Goal: Complete application form

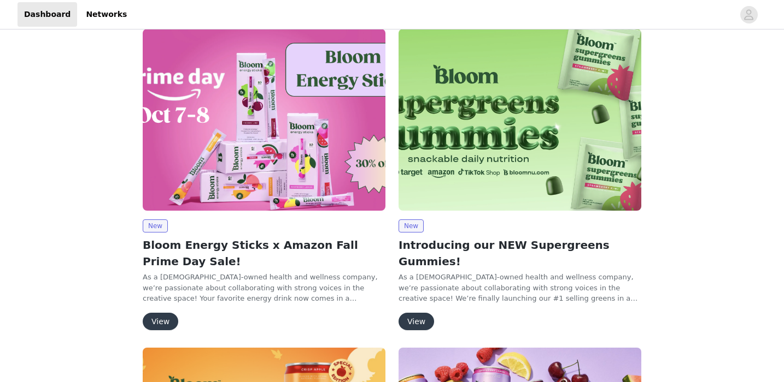
scroll to position [14, 0]
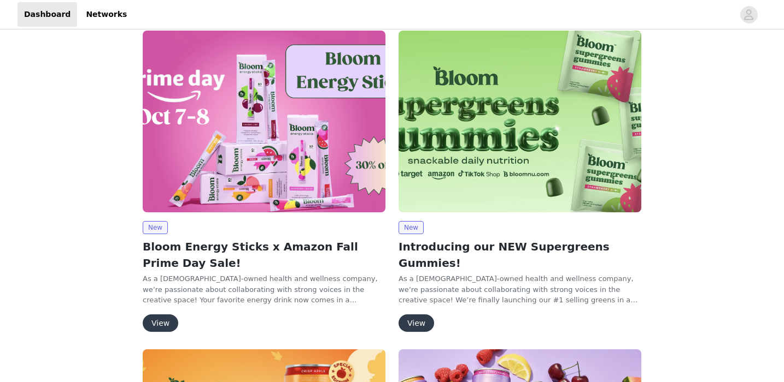
click at [420, 315] on button "View" at bounding box center [416, 323] width 36 height 17
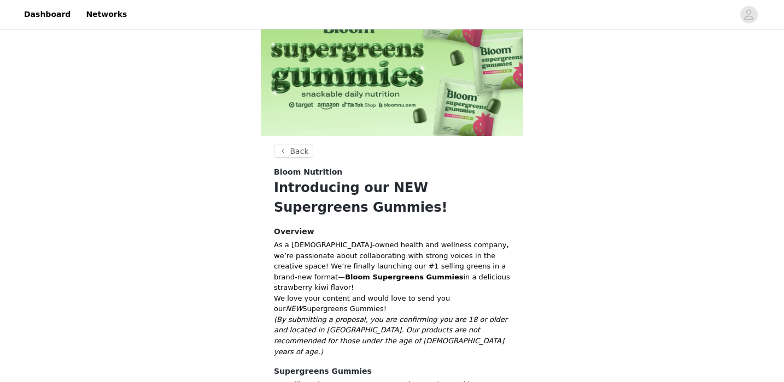
scroll to position [178, 0]
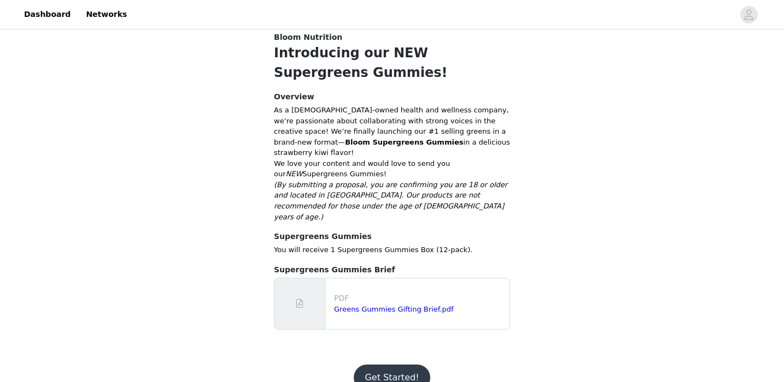
click at [376, 365] on button "Get Started!" at bounding box center [392, 378] width 76 height 26
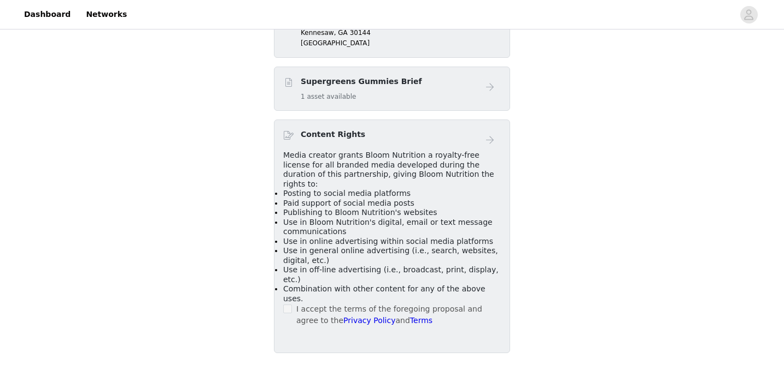
scroll to position [455, 0]
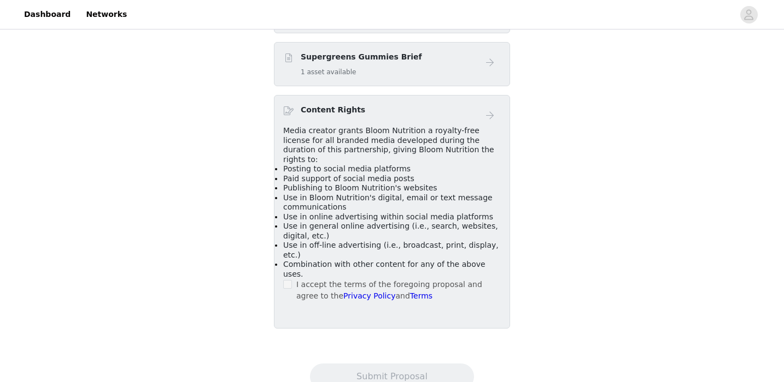
click at [291, 280] on span at bounding box center [287, 284] width 9 height 9
click at [288, 280] on span at bounding box center [287, 284] width 9 height 9
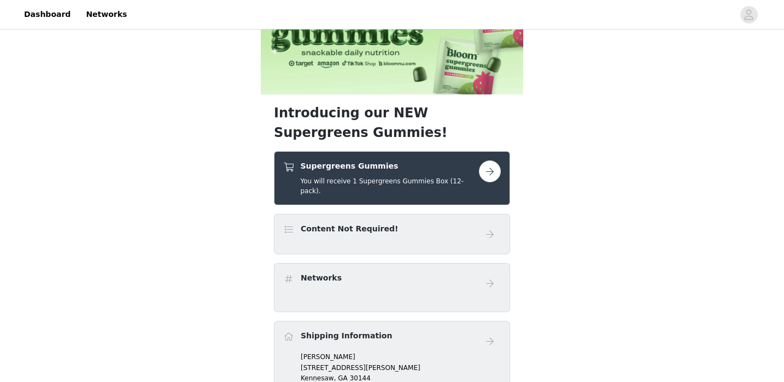
scroll to position [0, 0]
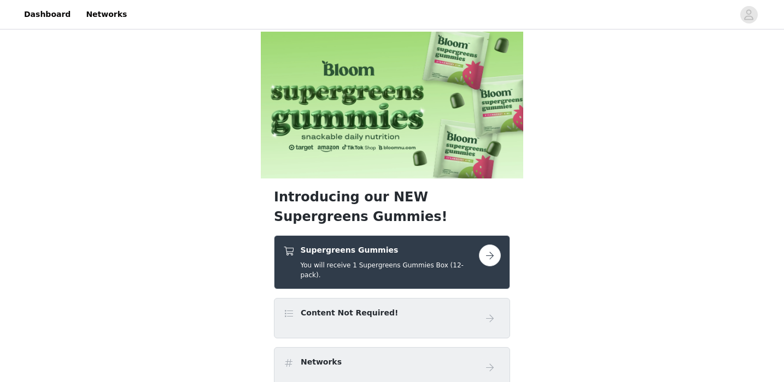
click at [500, 261] on link at bounding box center [490, 256] width 22 height 22
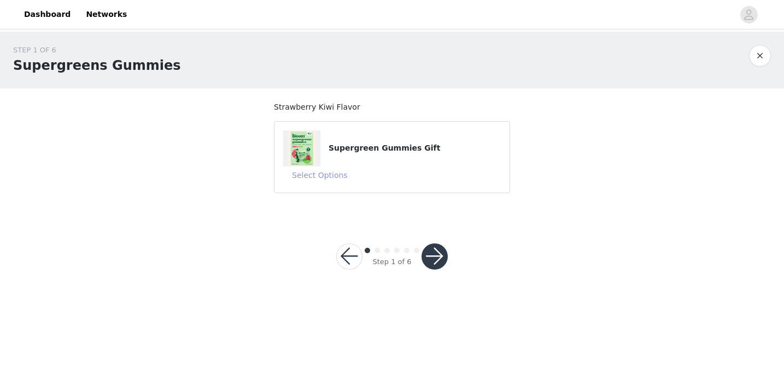
click at [323, 180] on button "Select Options" at bounding box center [319, 175] width 73 height 17
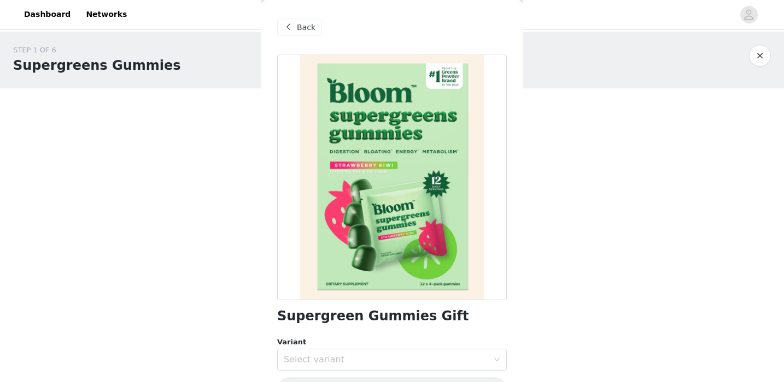
scroll to position [34, 0]
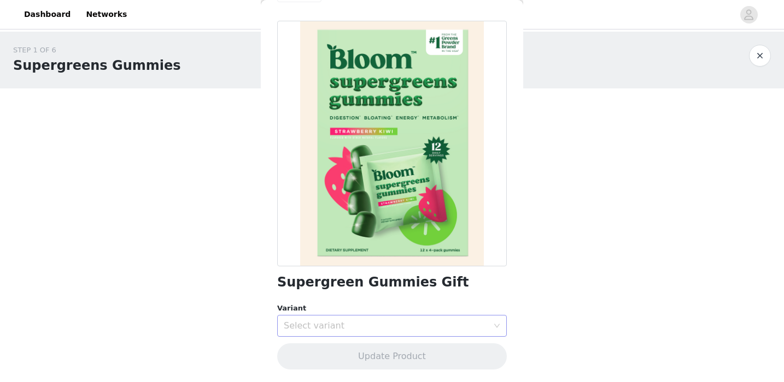
click at [298, 325] on div "Select variant" at bounding box center [386, 326] width 204 height 11
click at [302, 350] on li "Strawberry Kiwi" at bounding box center [391, 349] width 229 height 17
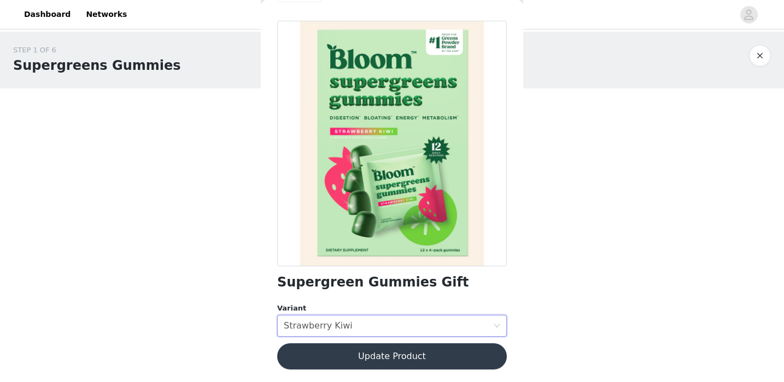
click at [311, 356] on button "Update Product" at bounding box center [391, 357] width 229 height 26
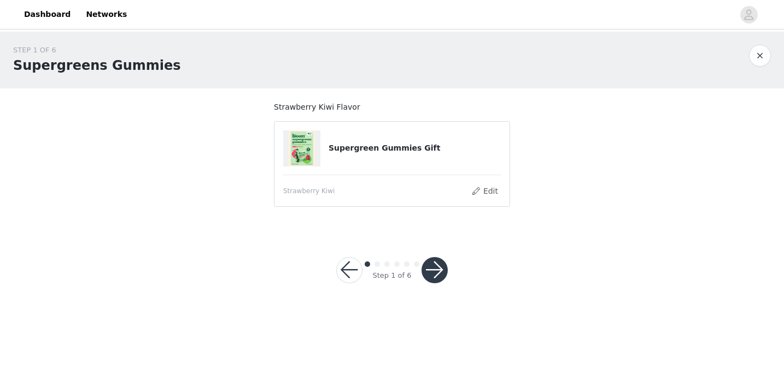
click at [435, 276] on button "button" at bounding box center [434, 270] width 26 height 26
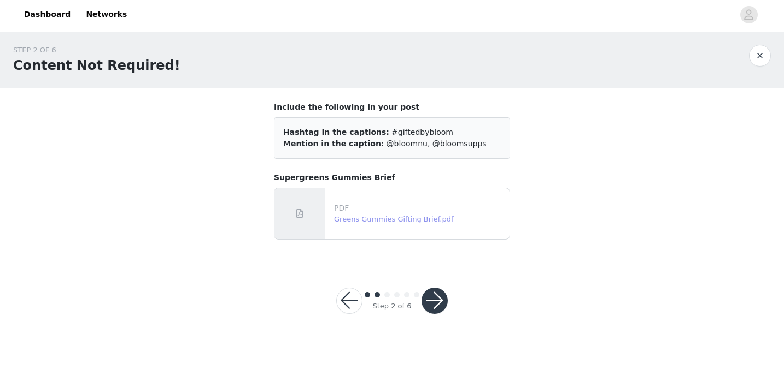
click at [410, 220] on link "Greens Gummies Gifting Brief.pdf" at bounding box center [394, 219] width 120 height 8
click at [436, 298] on button "button" at bounding box center [434, 301] width 26 height 26
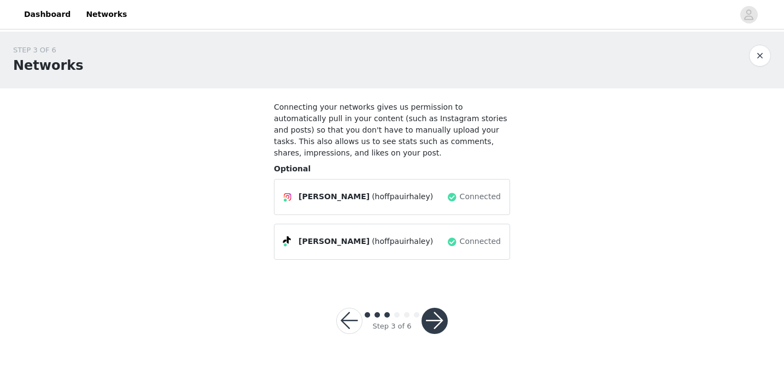
click at [431, 315] on button "button" at bounding box center [434, 321] width 26 height 26
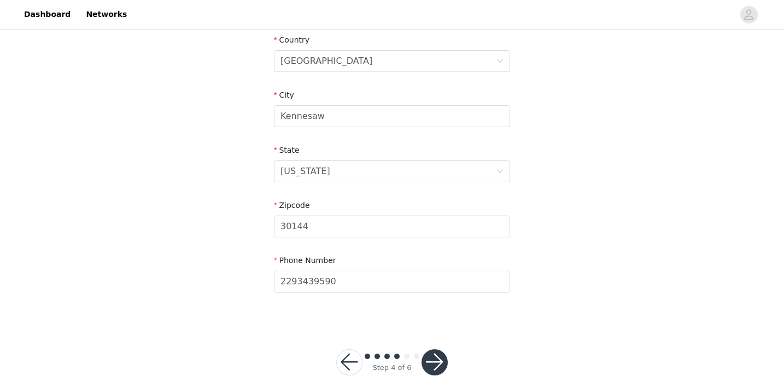
scroll to position [362, 0]
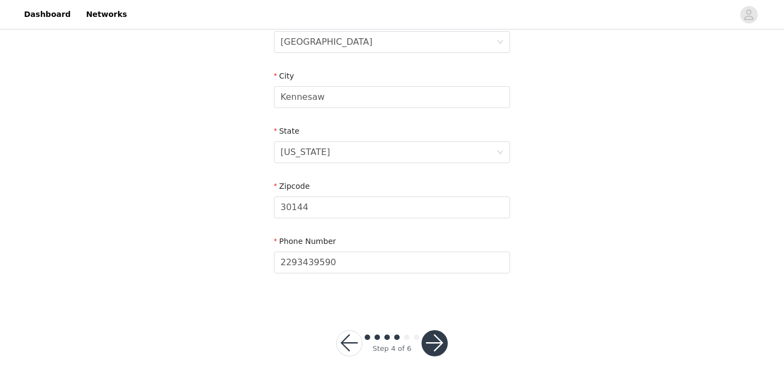
click at [437, 333] on button "button" at bounding box center [434, 344] width 26 height 26
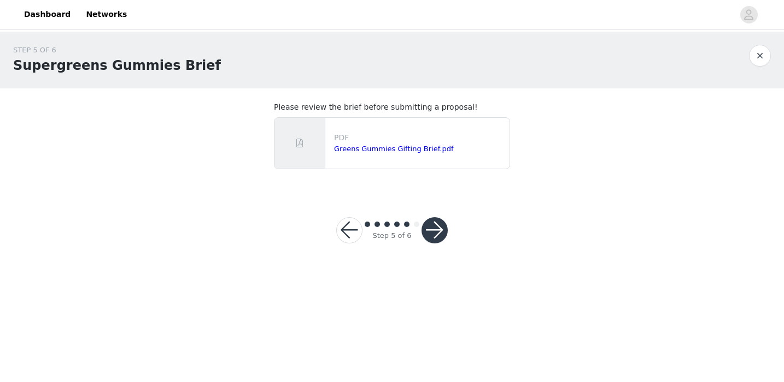
click at [436, 225] on button "button" at bounding box center [434, 230] width 26 height 26
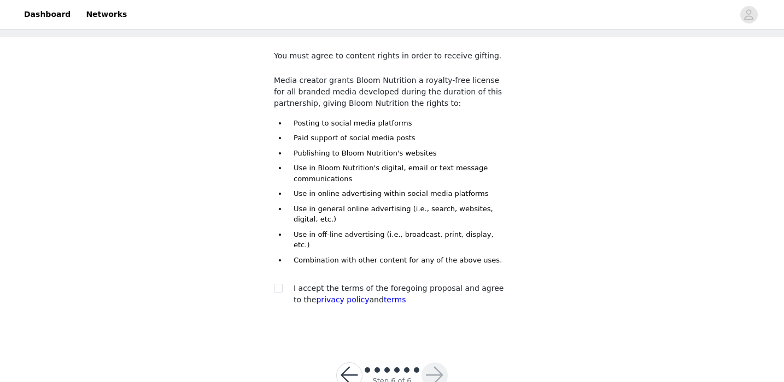
scroll to position [54, 0]
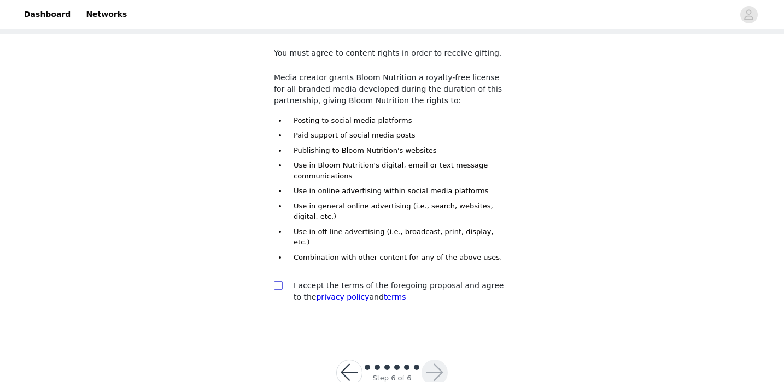
click at [280, 281] on span at bounding box center [278, 285] width 9 height 9
click at [280, 281] on input "checkbox" at bounding box center [278, 285] width 8 height 8
checkbox input "true"
click at [424, 360] on button "button" at bounding box center [434, 373] width 26 height 26
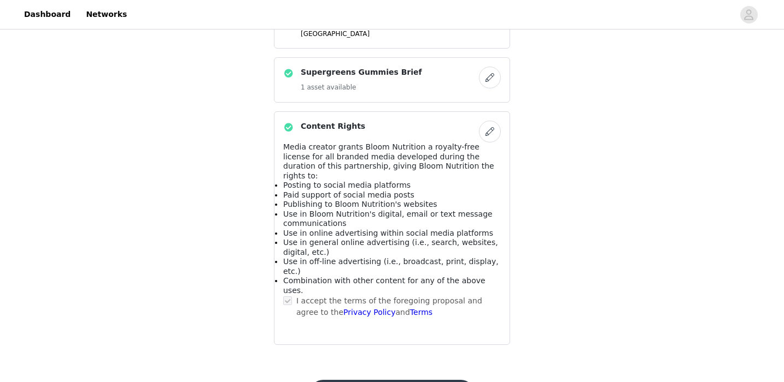
scroll to position [556, 0]
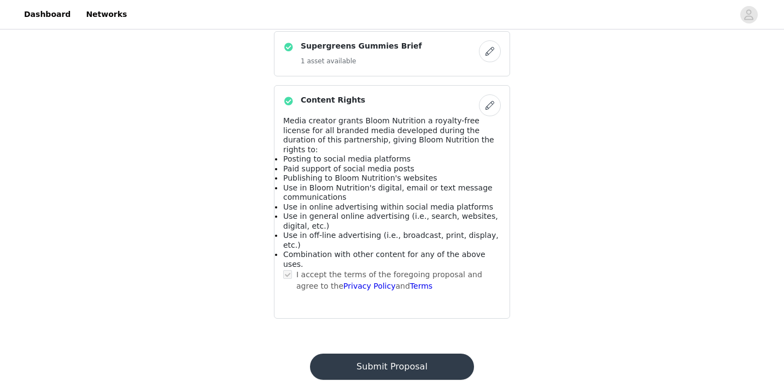
click at [415, 354] on button "Submit Proposal" at bounding box center [391, 367] width 163 height 26
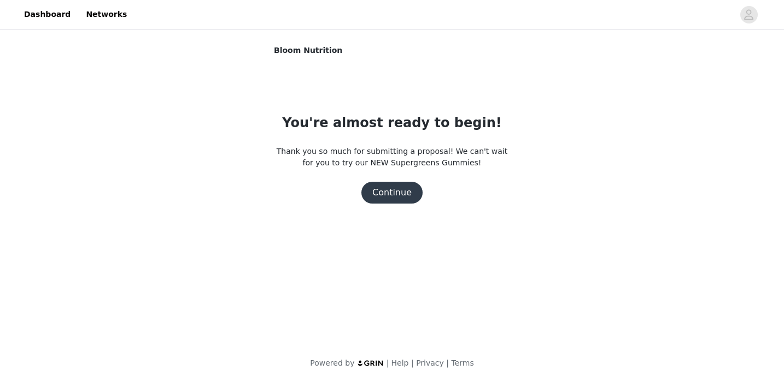
scroll to position [0, 0]
click at [392, 195] on button "Continue" at bounding box center [391, 193] width 61 height 22
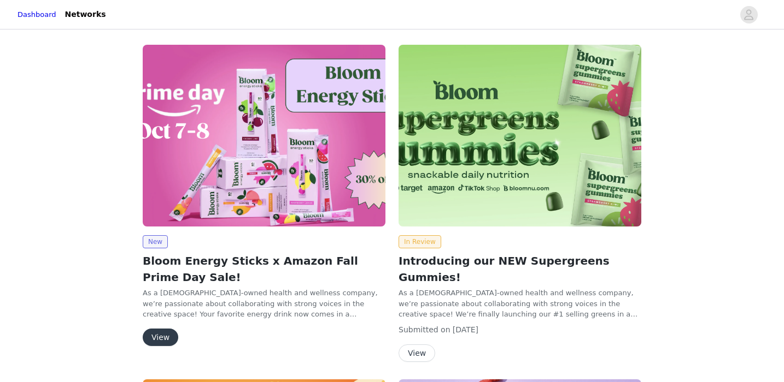
click at [157, 332] on button "View" at bounding box center [161, 337] width 36 height 17
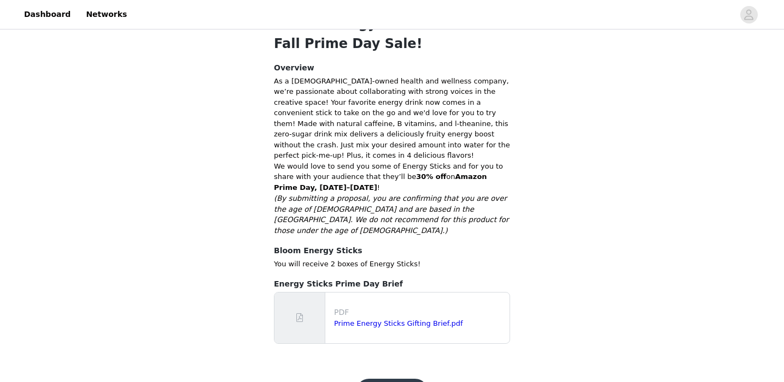
scroll to position [232, 0]
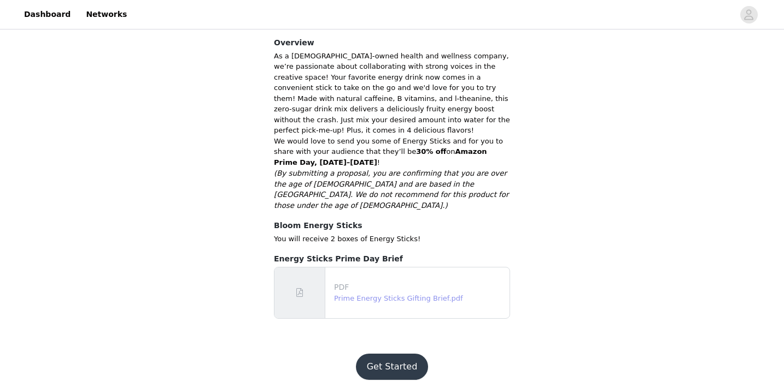
click at [358, 294] on link "Prime Energy Sticks Gifting Brief.pdf" at bounding box center [398, 298] width 129 height 8
click at [383, 354] on button "Get Started" at bounding box center [392, 367] width 73 height 26
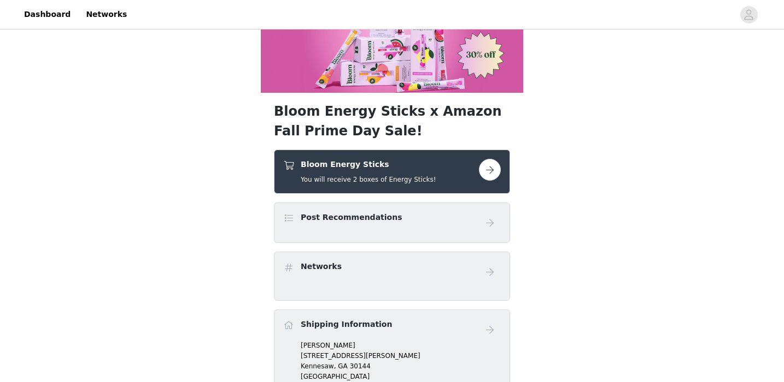
scroll to position [37, 0]
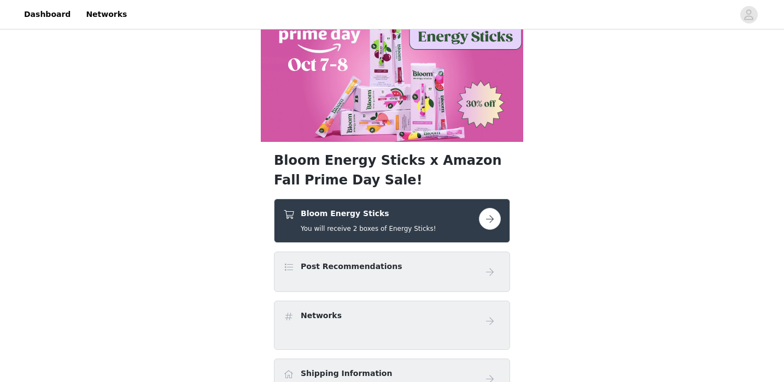
click at [491, 221] on button "button" at bounding box center [490, 219] width 22 height 22
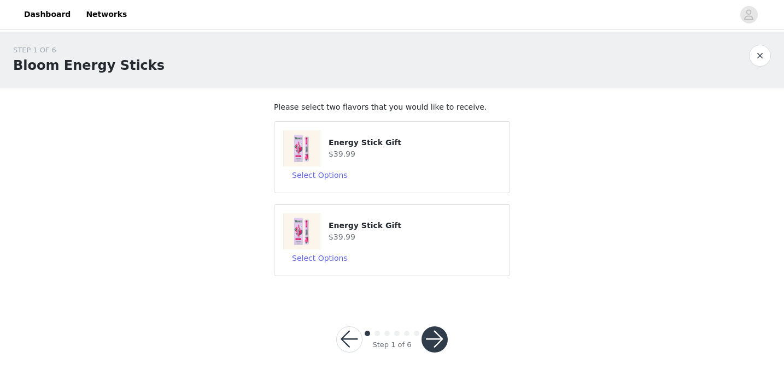
click at [343, 185] on article "Energy Stick Gift $39.99 Select Options" at bounding box center [392, 157] width 236 height 72
click at [334, 177] on button "Select Options" at bounding box center [319, 175] width 73 height 17
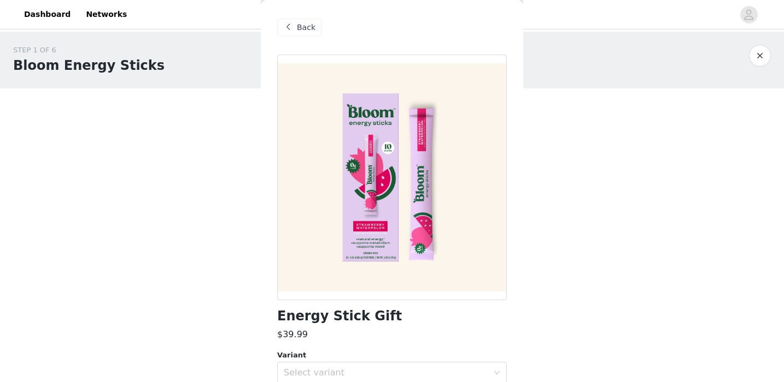
scroll to position [47, 0]
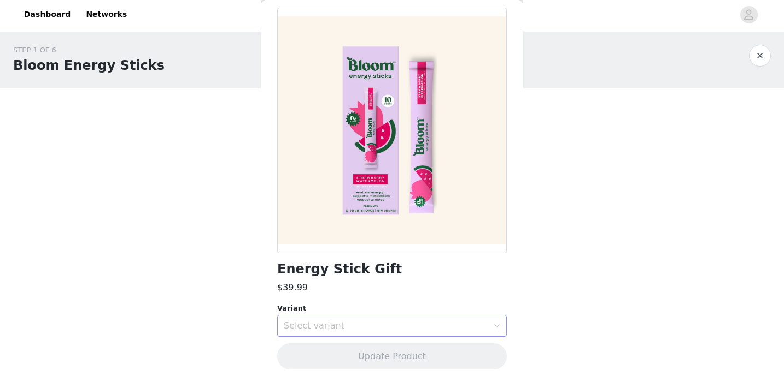
click at [298, 315] on div "Select variant" at bounding box center [391, 326] width 229 height 22
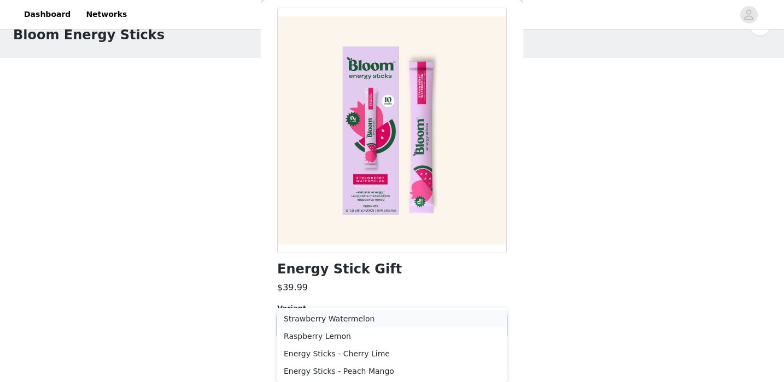
click at [376, 321] on li "Strawberry Watermelon" at bounding box center [391, 318] width 229 height 17
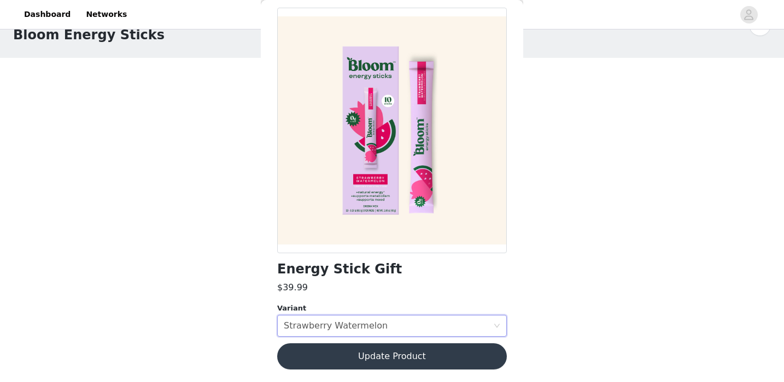
scroll to position [0, 0]
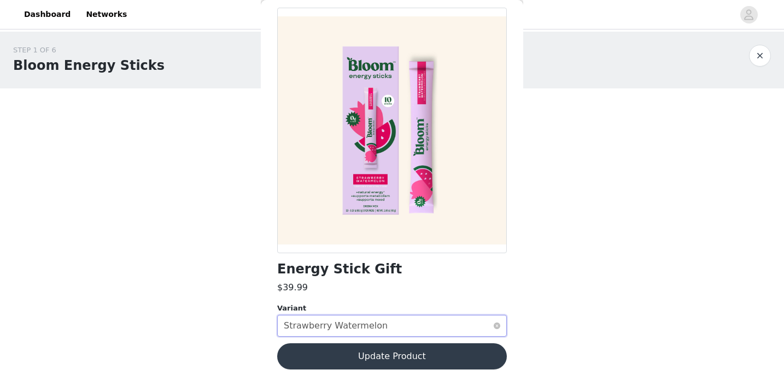
click at [372, 320] on div "Strawberry Watermelon" at bounding box center [336, 326] width 104 height 21
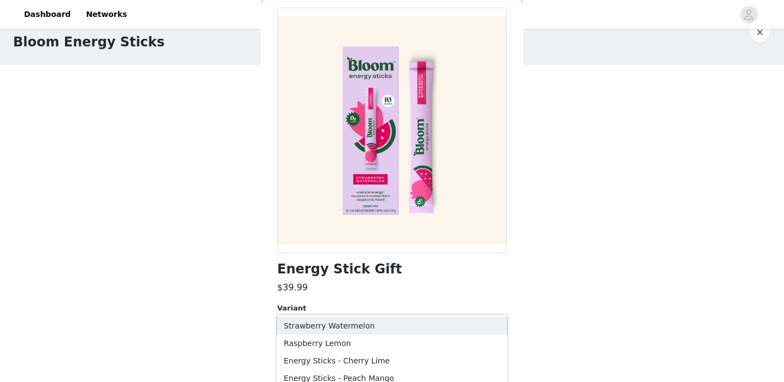
scroll to position [31, 0]
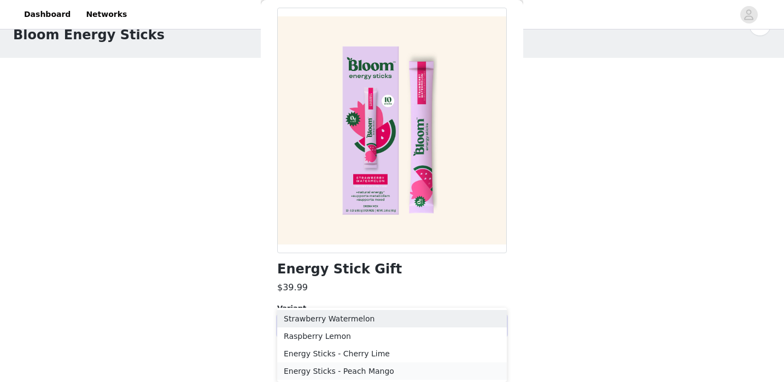
click at [355, 375] on li "Energy Sticks - Peach Mango" at bounding box center [391, 371] width 229 height 17
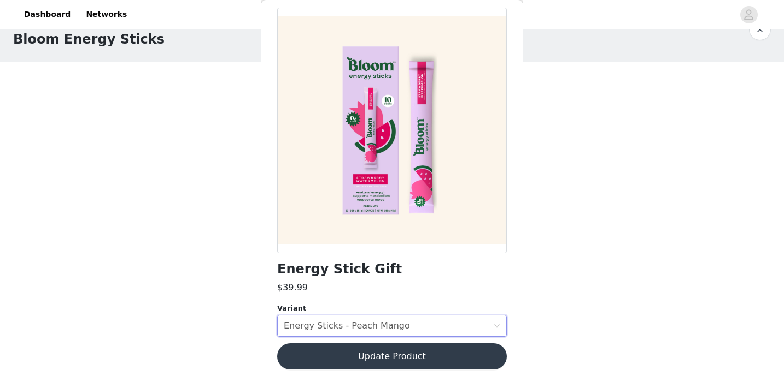
scroll to position [0, 0]
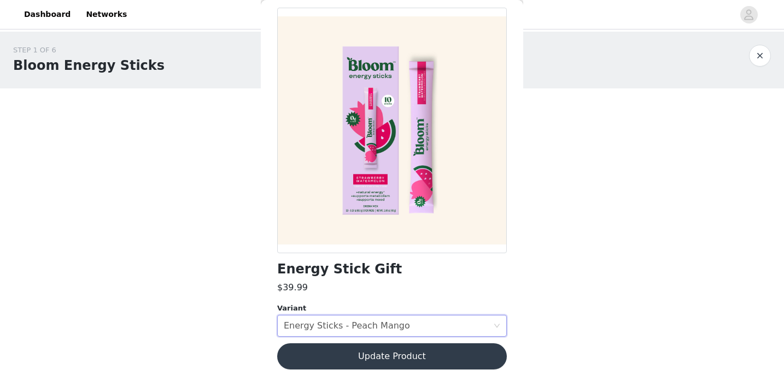
click at [355, 365] on button "Update Product" at bounding box center [391, 357] width 229 height 26
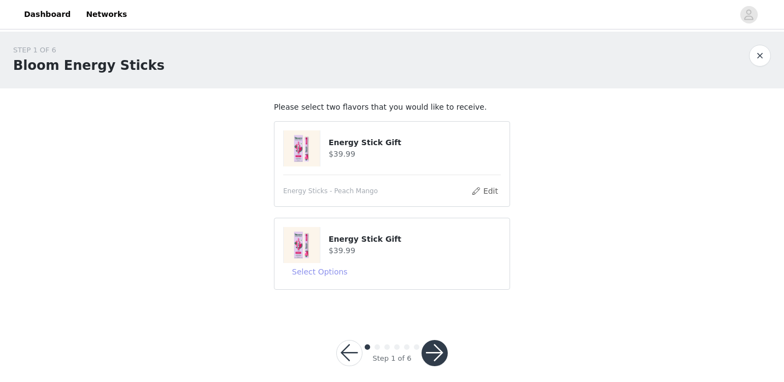
click at [338, 267] on button "Select Options" at bounding box center [319, 271] width 73 height 17
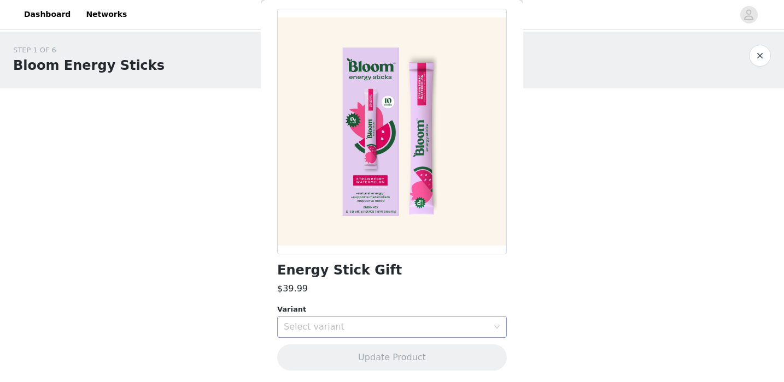
scroll to position [47, 0]
click at [319, 328] on div "Select variant" at bounding box center [386, 326] width 204 height 11
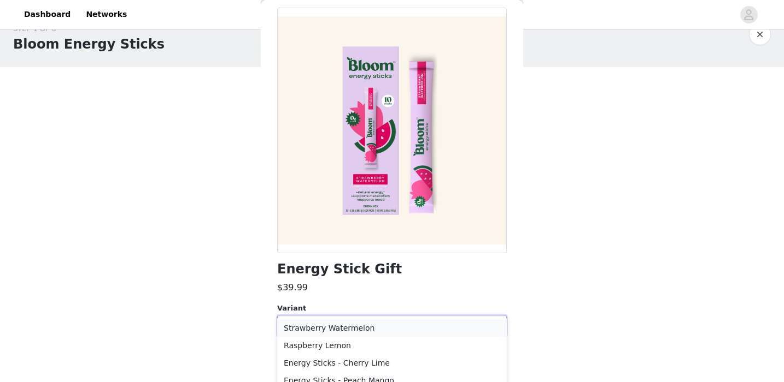
scroll to position [14, 0]
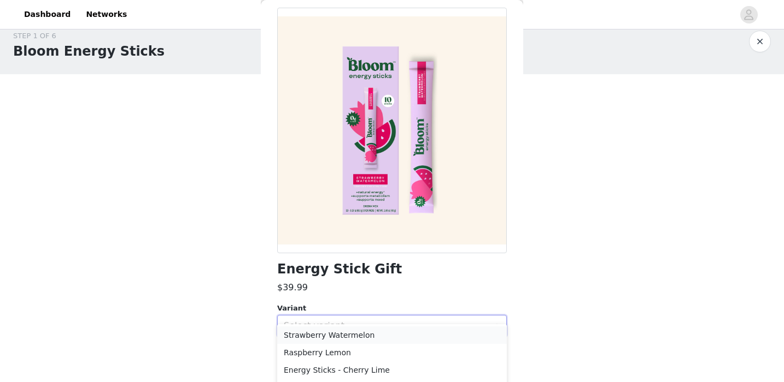
click at [319, 335] on li "Strawberry Watermelon" at bounding box center [391, 335] width 229 height 17
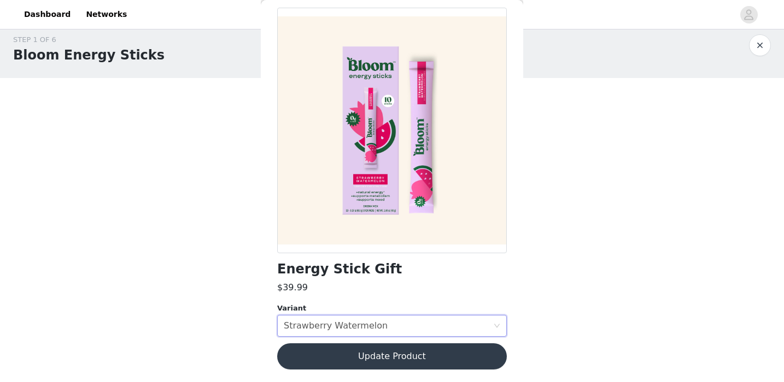
scroll to position [10, 0]
click at [323, 355] on button "Update Product" at bounding box center [391, 357] width 229 height 26
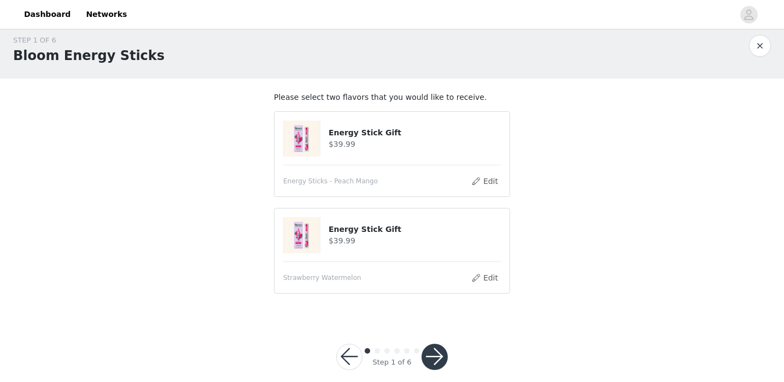
click at [437, 353] on button "button" at bounding box center [434, 357] width 26 height 26
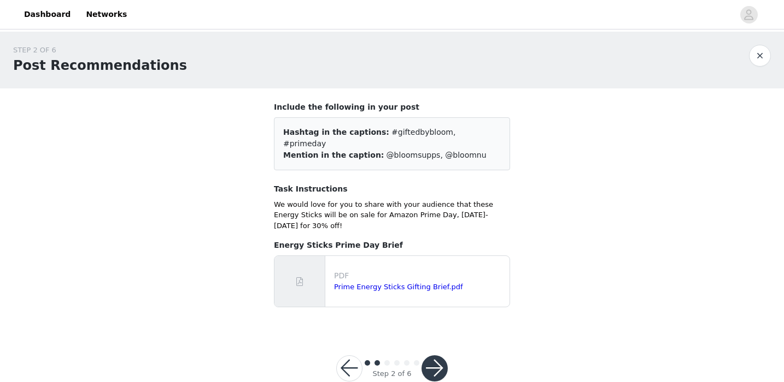
click at [435, 356] on button "button" at bounding box center [434, 369] width 26 height 26
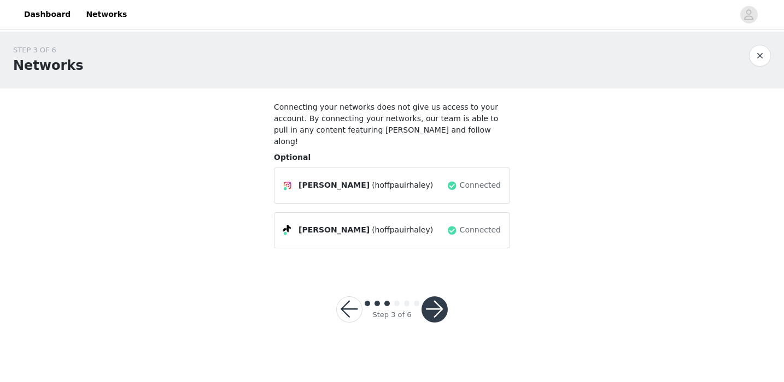
click at [426, 297] on button "button" at bounding box center [434, 310] width 26 height 26
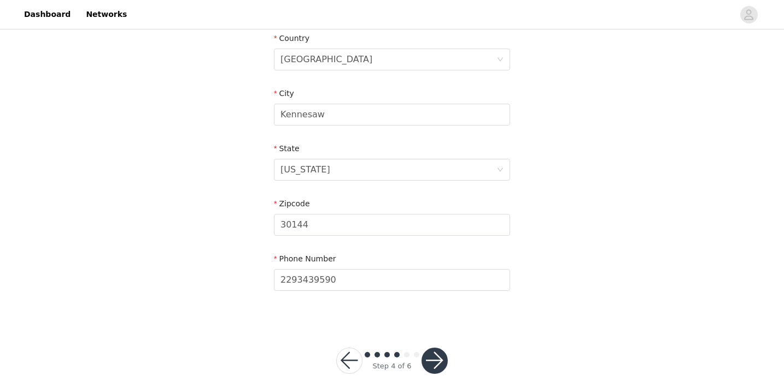
scroll to position [362, 0]
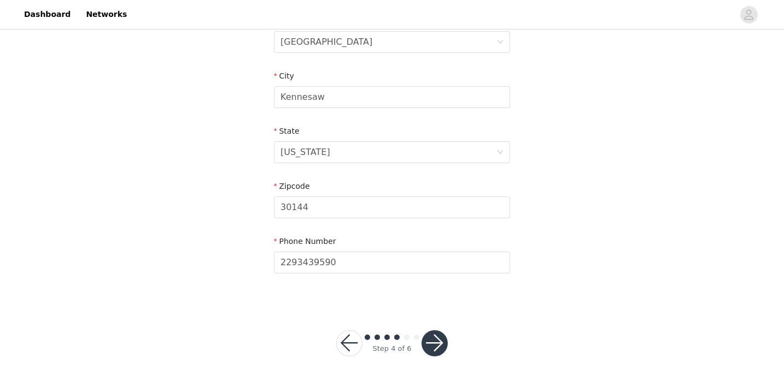
click at [444, 344] on button "button" at bounding box center [434, 344] width 26 height 26
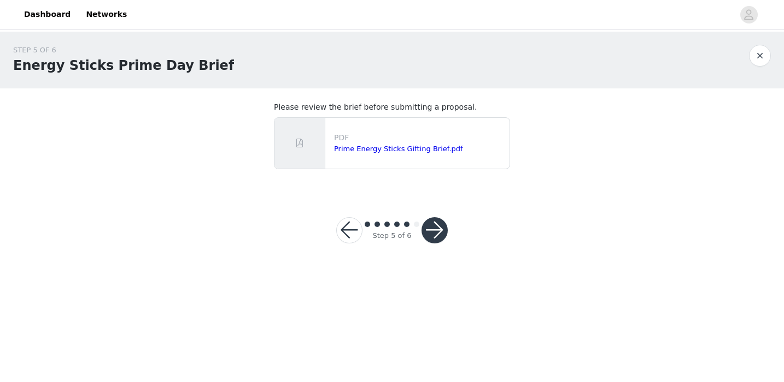
click at [435, 231] on button "button" at bounding box center [434, 230] width 26 height 26
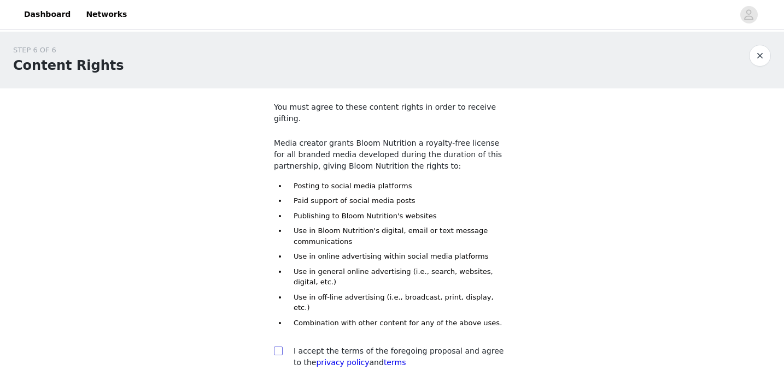
click at [281, 347] on input "checkbox" at bounding box center [278, 351] width 8 height 8
checkbox input "true"
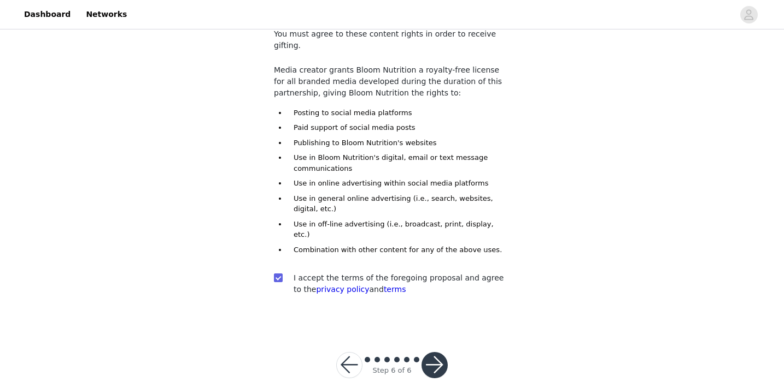
click at [431, 352] on button "button" at bounding box center [434, 365] width 26 height 26
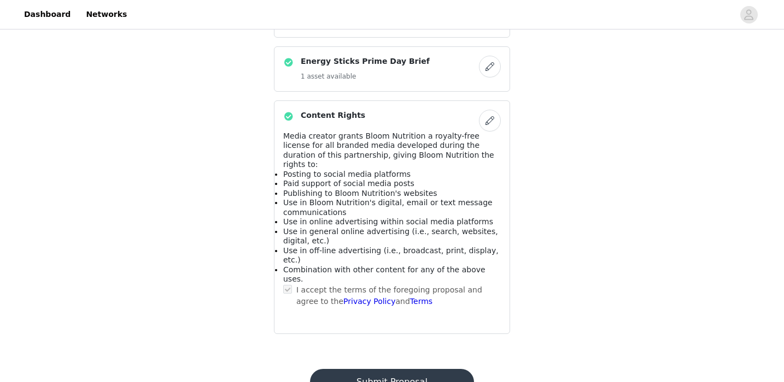
scroll to position [600, 0]
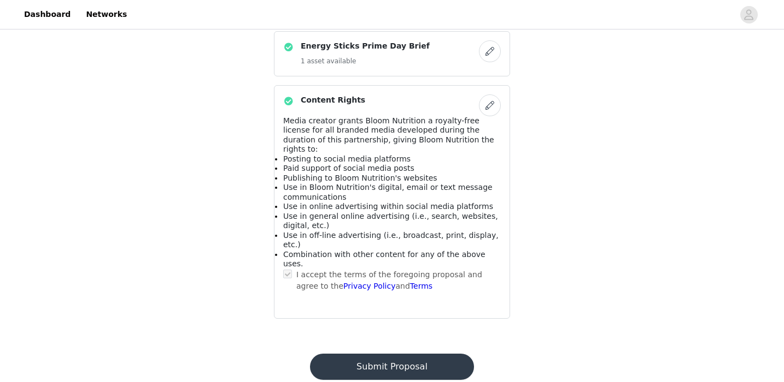
click at [393, 354] on button "Submit Proposal" at bounding box center [391, 367] width 163 height 26
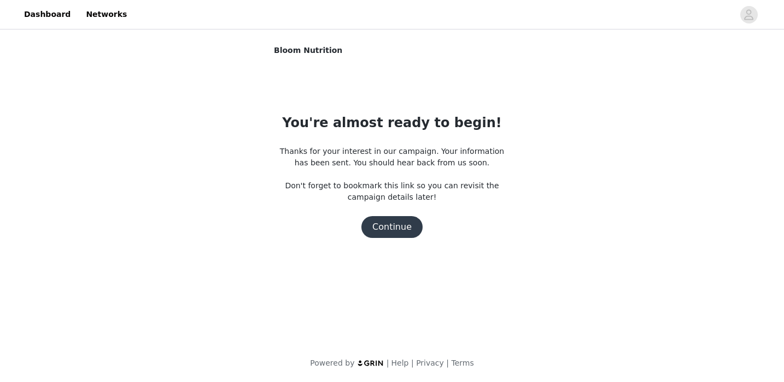
click at [403, 228] on button "Continue" at bounding box center [391, 227] width 61 height 22
